Goal: Task Accomplishment & Management: Use online tool/utility

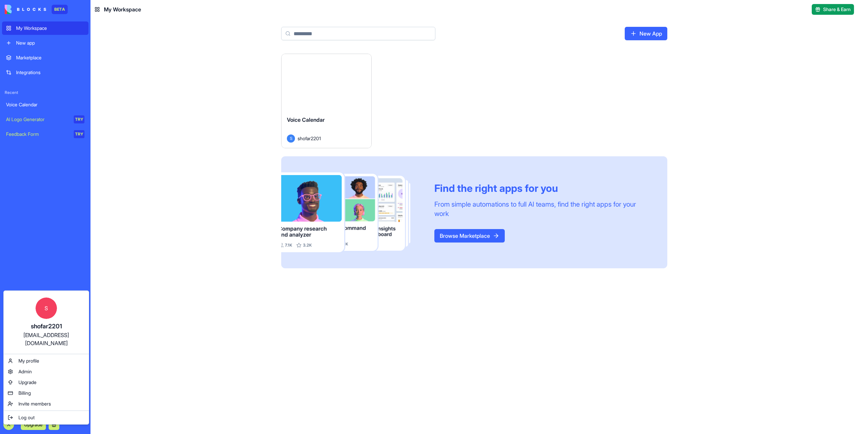
click at [11, 425] on html "BETA My Workspace New app Marketplace Integrations Recent Voice Calendar AI Log…" at bounding box center [429, 217] width 858 height 434
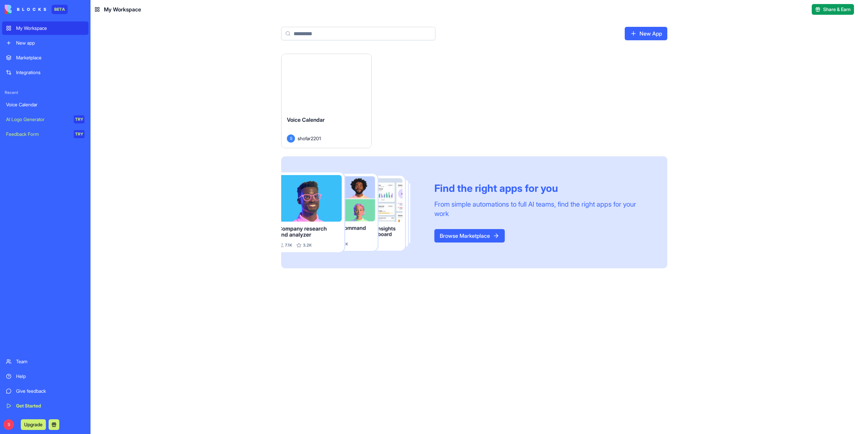
click at [36, 46] on link "New app" at bounding box center [45, 42] width 87 height 13
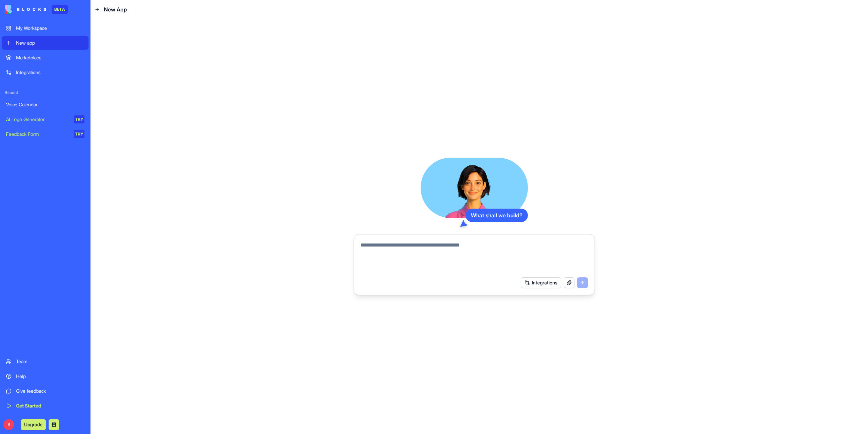
click at [38, 30] on div "My Workspace" at bounding box center [50, 28] width 68 height 7
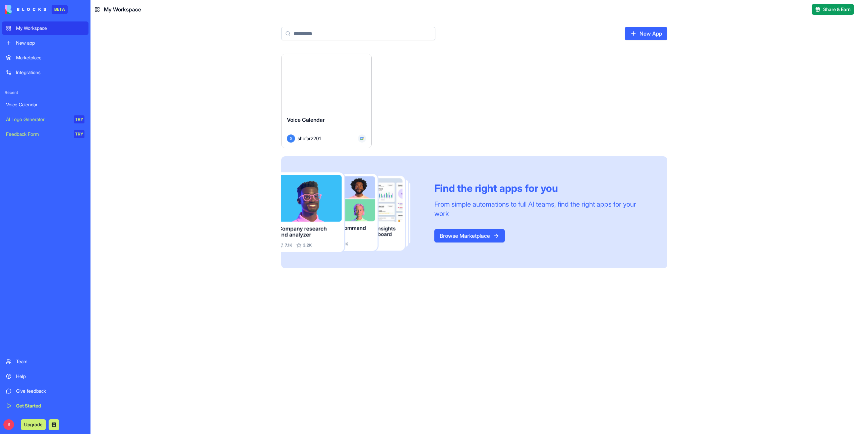
click at [315, 38] on input at bounding box center [358, 33] width 154 height 13
